Goal: Information Seeking & Learning: Understand process/instructions

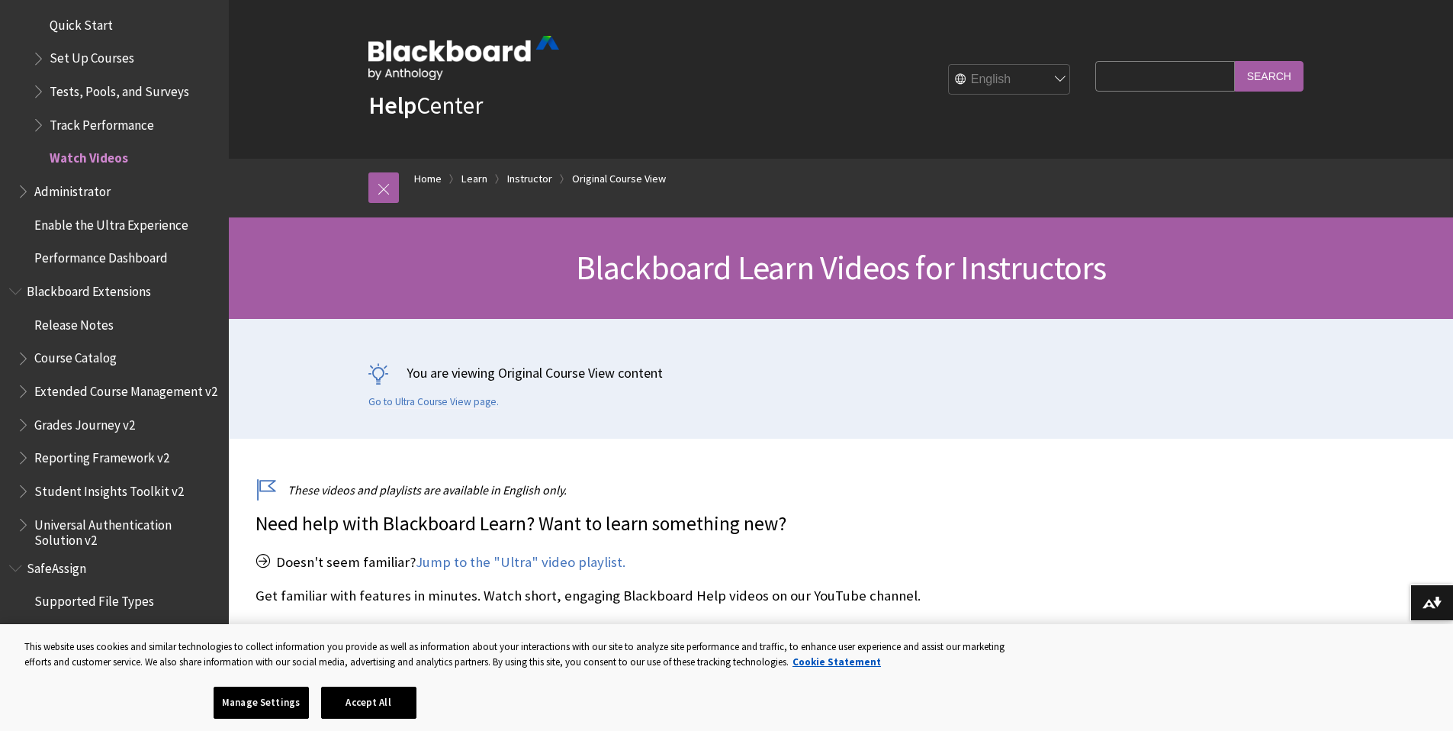
click at [75, 83] on span "Tests, Pools, and Surveys" at bounding box center [120, 89] width 140 height 21
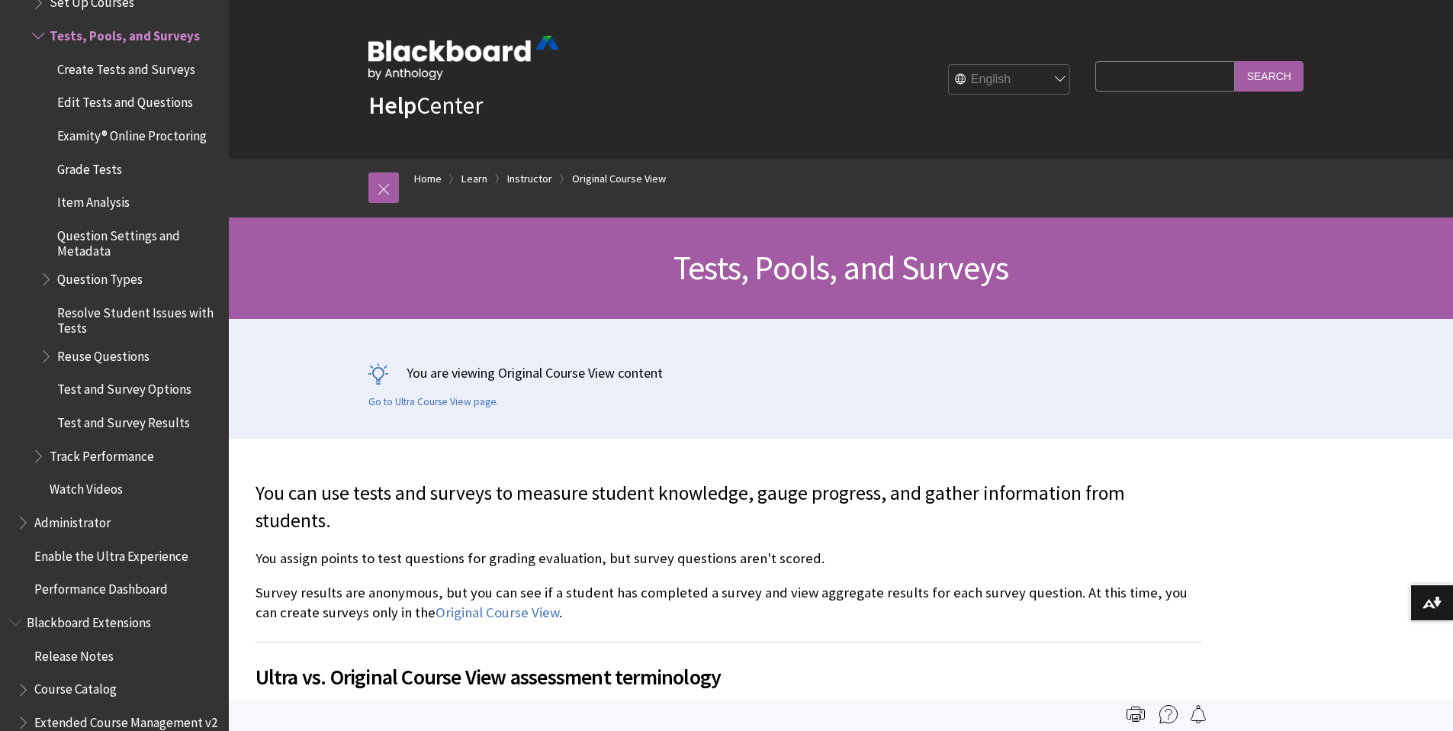
click at [88, 71] on span "Create Tests and Surveys" at bounding box center [126, 66] width 138 height 21
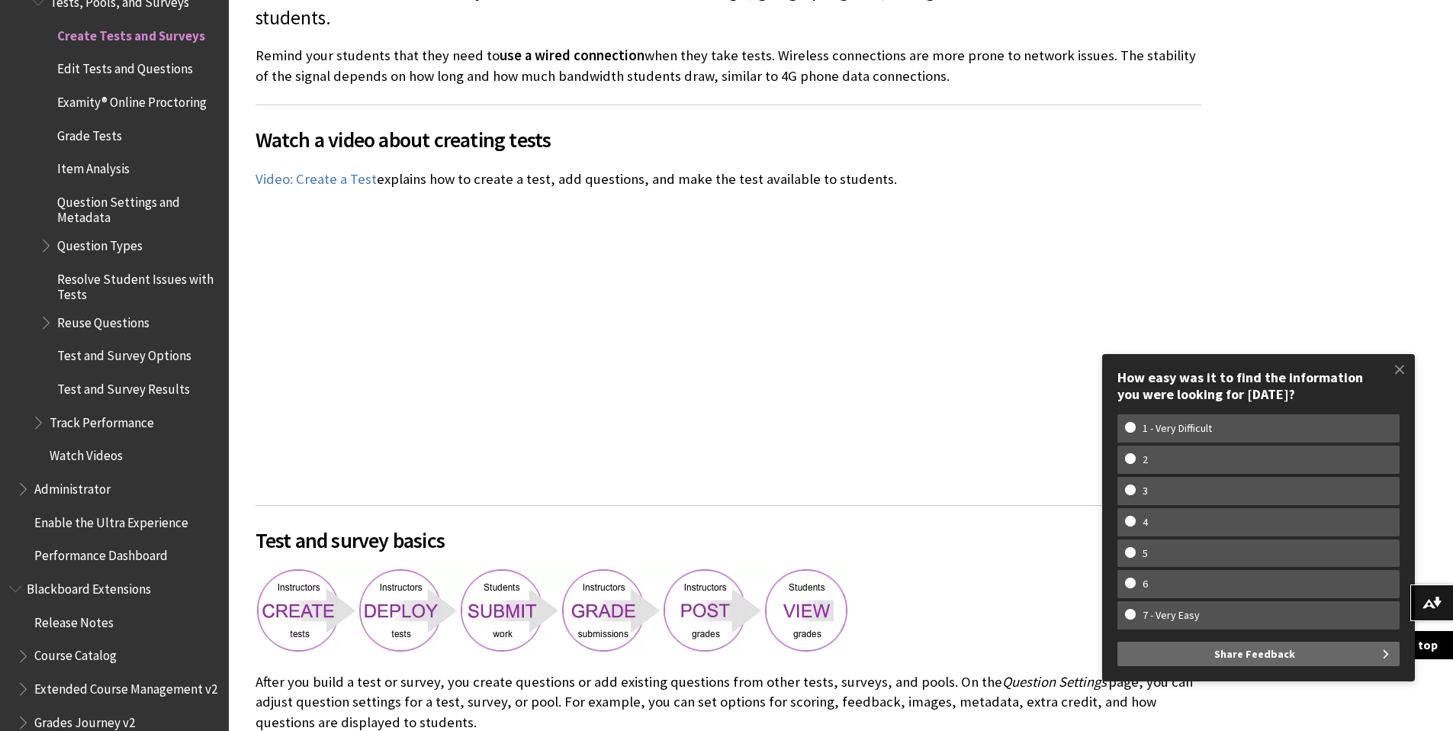
scroll to position [507, 0]
